Goal: Information Seeking & Learning: Learn about a topic

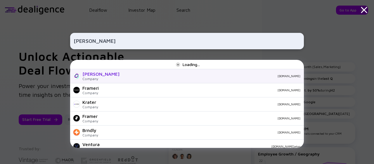
type input "KRAMER"
click at [93, 76] on div "Company" at bounding box center [100, 78] width 37 height 4
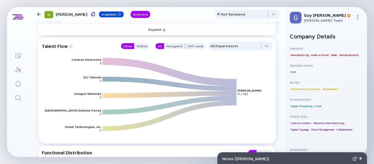
scroll to position [527, 0]
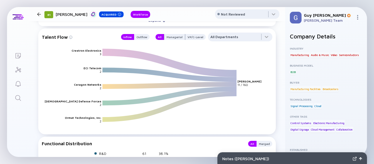
drag, startPoint x: 138, startPoint y: 38, endPoint x: 143, endPoint y: 47, distance: 10.7
click at [139, 38] on div "Outflow" at bounding box center [142, 37] width 16 height 6
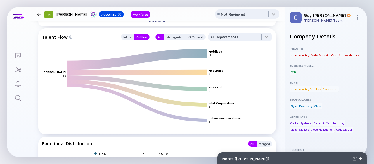
click at [211, 89] on text "5" at bounding box center [209, 91] width 1 height 4
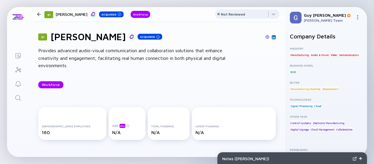
scroll to position [0, 0]
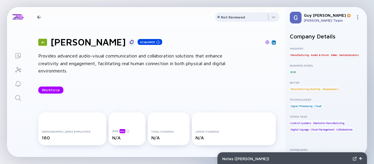
click at [273, 43] on img at bounding box center [274, 42] width 3 height 3
click at [38, 16] on div at bounding box center [39, 17] width 4 height 4
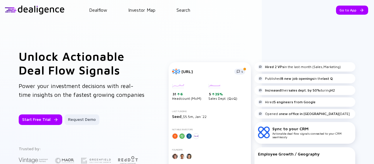
click at [199, 7] on div "Dealflow Investor Map Search" at bounding box center [220, 9] width 310 height 5
click at [189, 11] on link "Search" at bounding box center [184, 9] width 14 height 5
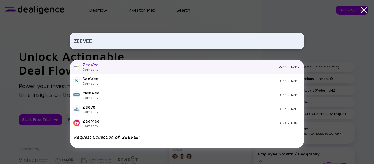
type input "ZEEVEE"
click at [133, 64] on div "ZeeVee Company [DOMAIN_NAME]" at bounding box center [187, 67] width 234 height 14
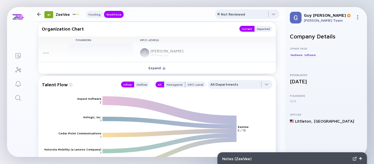
scroll to position [527, 0]
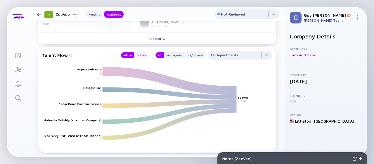
click at [135, 55] on div "Outflow" at bounding box center [142, 55] width 16 height 6
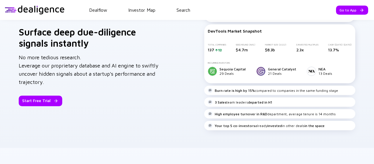
scroll to position [426, 0]
